Goal: Entertainment & Leisure: Consume media (video, audio)

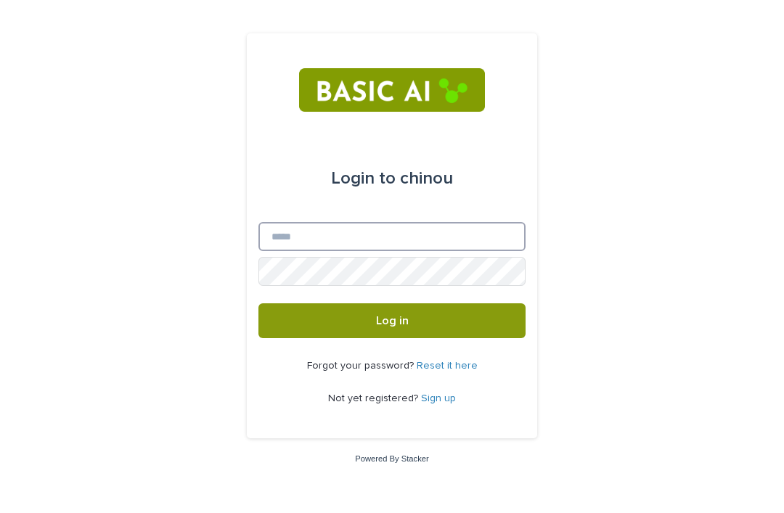
click at [463, 251] on input "Email" at bounding box center [391, 236] width 267 height 29
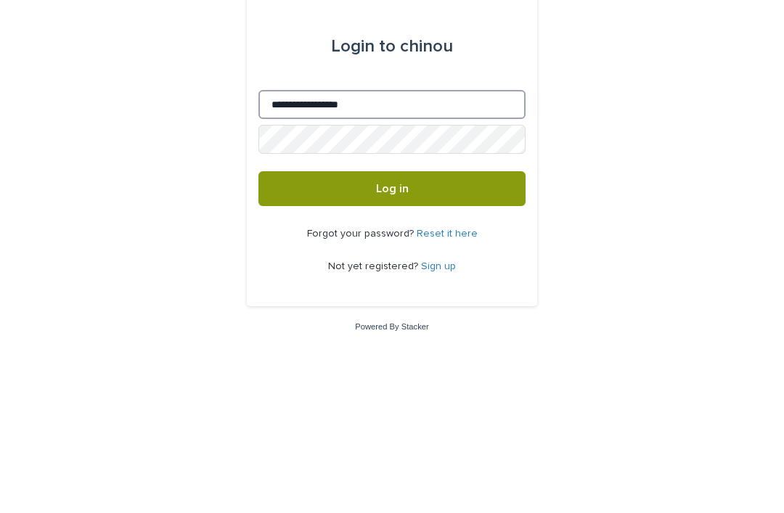
type input "**********"
click at [438, 303] on button "Log in" at bounding box center [391, 320] width 267 height 35
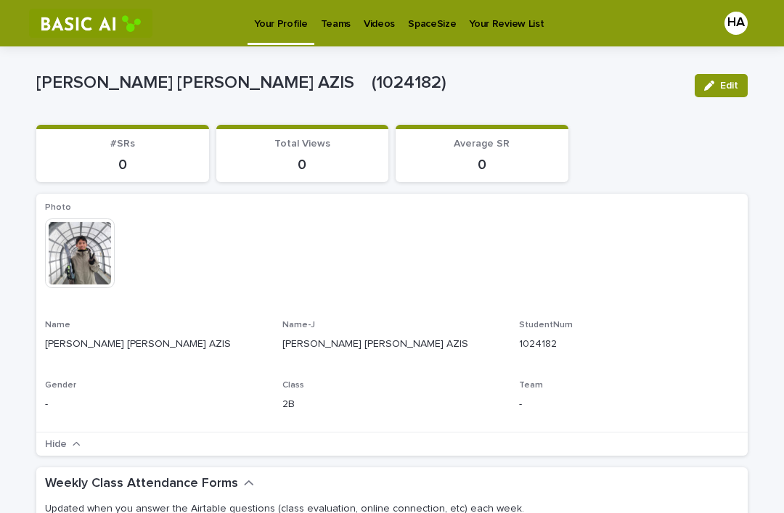
click at [375, 25] on p "Videos" at bounding box center [379, 15] width 31 height 30
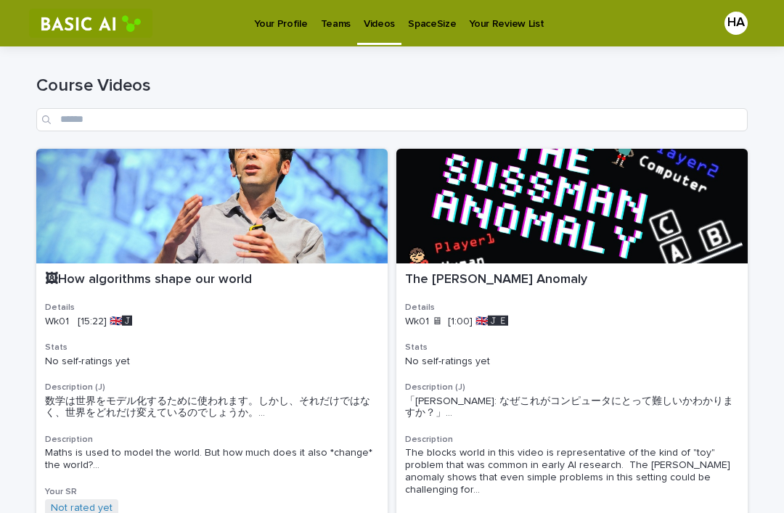
click at [340, 25] on p "Teams" at bounding box center [336, 15] width 30 height 30
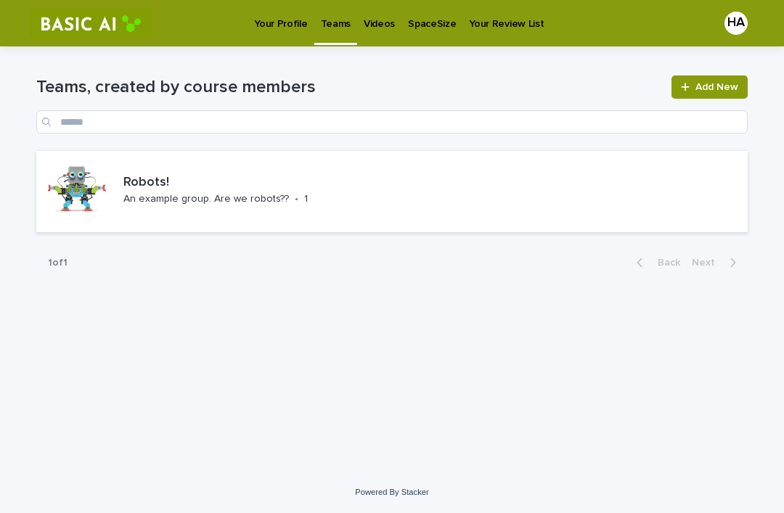
click at [382, 19] on p "Videos" at bounding box center [379, 15] width 31 height 30
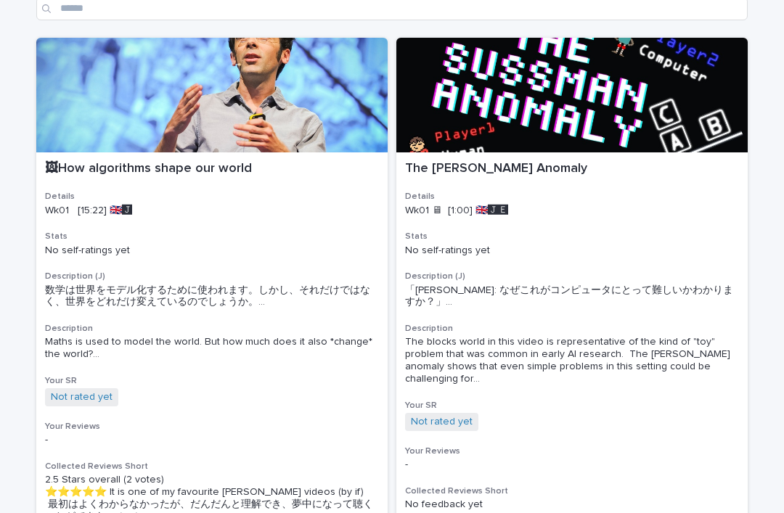
scroll to position [118, 0]
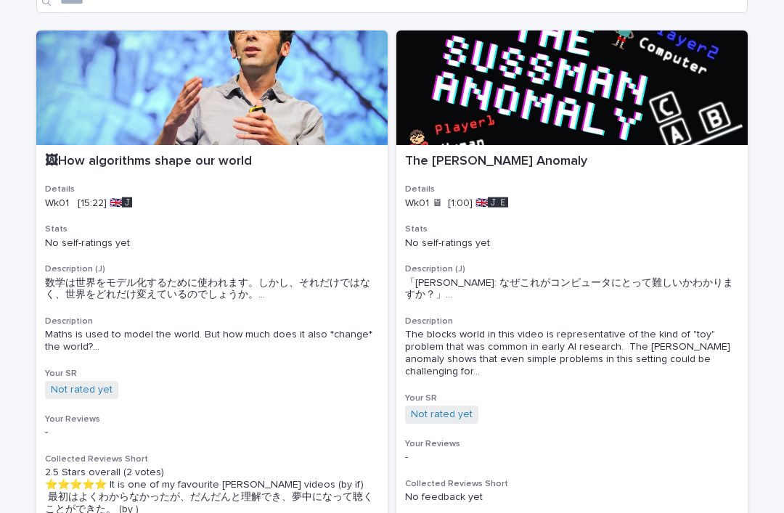
click at [249, 178] on div "🖼How algorithms shape our world Details Wk01 [15:22] 🇬🇧🅹️ Stats No self-ratings…" at bounding box center [211, 335] width 351 height 380
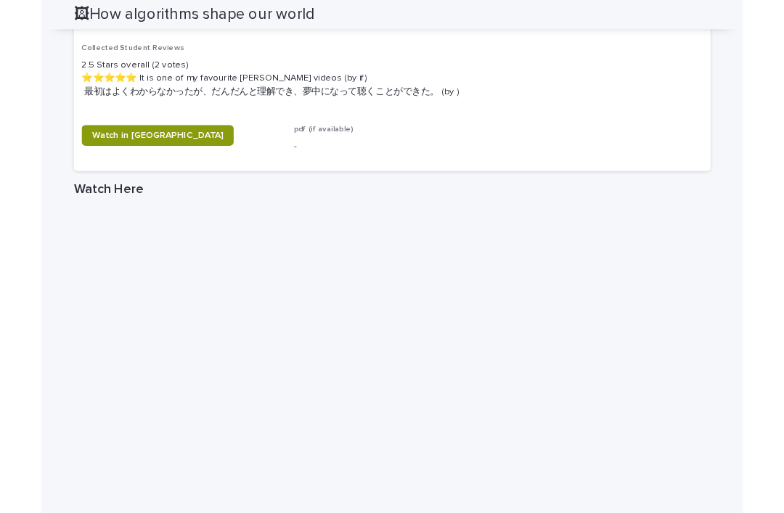
scroll to position [976, 0]
